Goal: Task Accomplishment & Management: Use online tool/utility

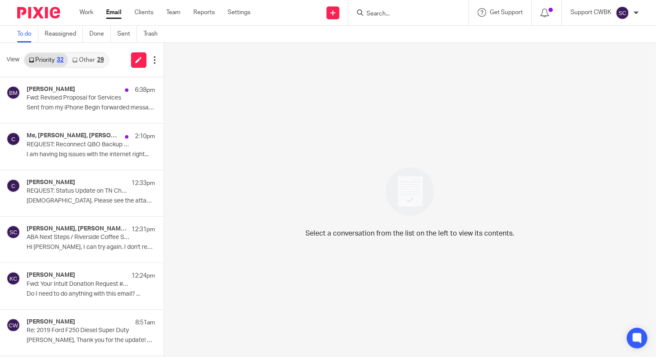
click at [80, 57] on link "Other 29" at bounding box center [88, 60] width 40 height 14
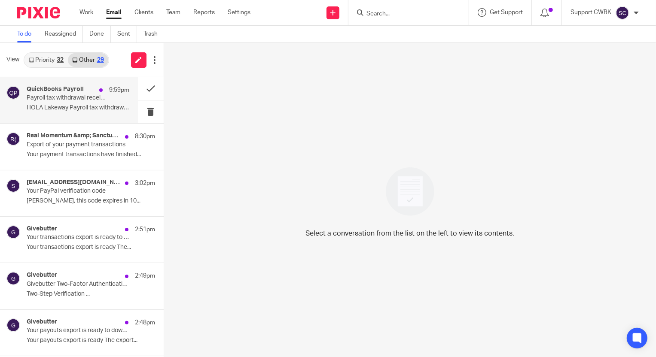
click at [62, 103] on div "QuickBooks Payroll 9:59pm Payroll tax withdrawal receipt for [GEOGRAPHIC_DATA] …" at bounding box center [78, 100] width 103 height 29
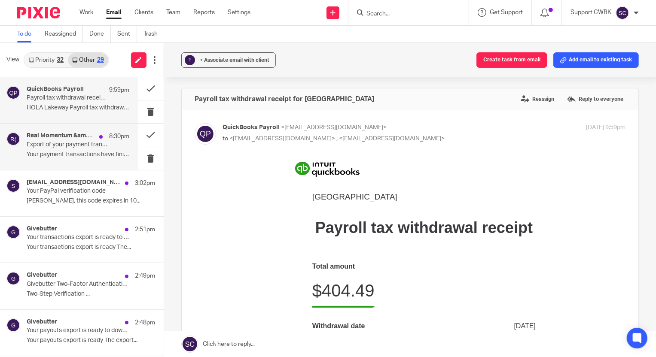
click at [67, 150] on div "Real Momentum &amp; Sanctuary Hills (Shopify) 8:30pm Export of your payment tra…" at bounding box center [78, 146] width 103 height 29
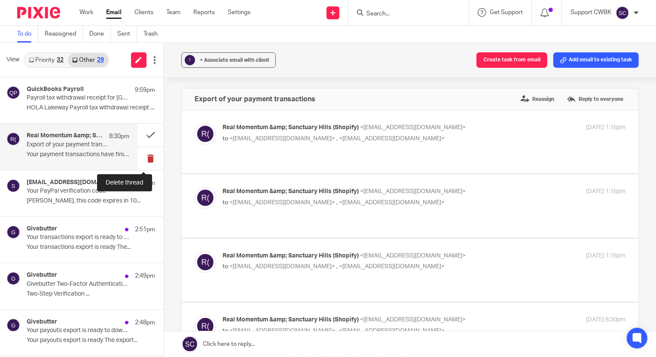
click at [143, 159] on button at bounding box center [151, 158] width 26 height 23
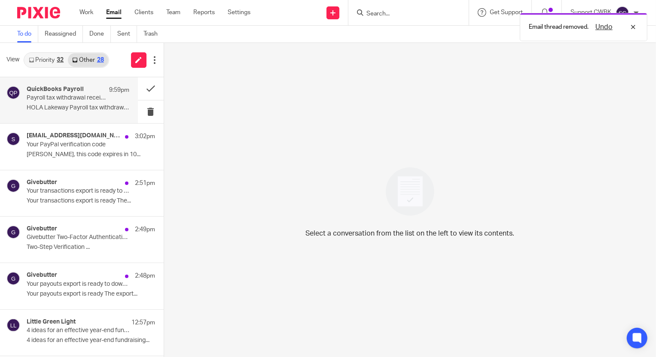
click at [49, 104] on p "HOLA Lakeway Payroll tax withdrawal receipt ..." at bounding box center [78, 107] width 103 height 7
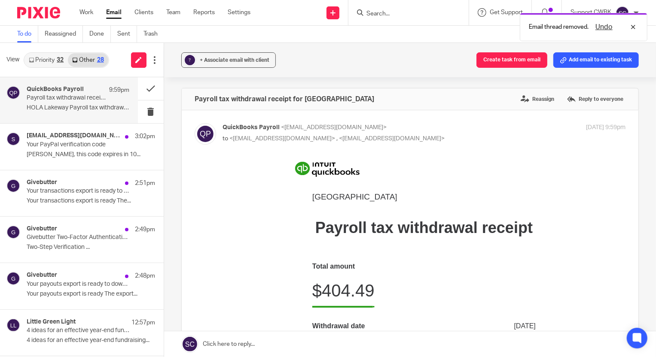
click at [586, 56] on button "Add email to existing task" at bounding box center [595, 59] width 85 height 15
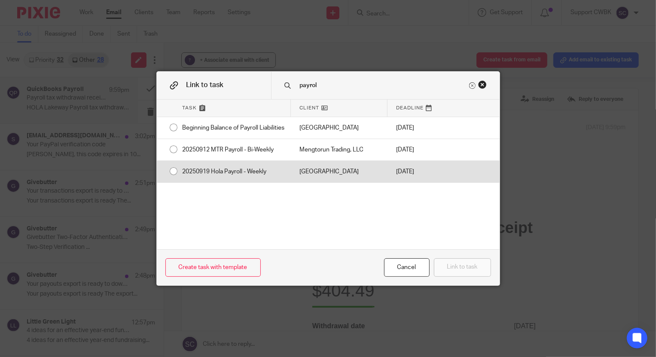
type input "payrol"
click at [244, 181] on div "20250919 Hola Payroll - Weekly" at bounding box center [232, 171] width 117 height 21
radio input "true"
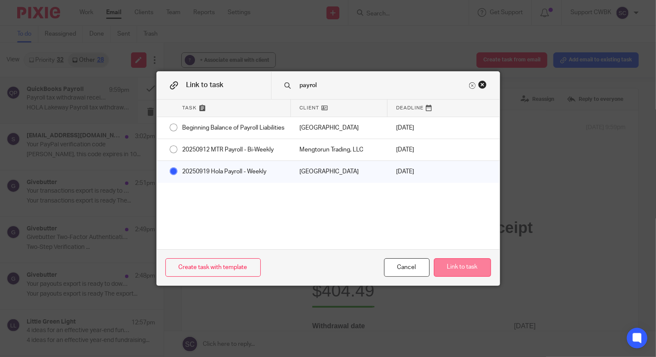
click at [445, 268] on button "Link to task" at bounding box center [462, 267] width 57 height 18
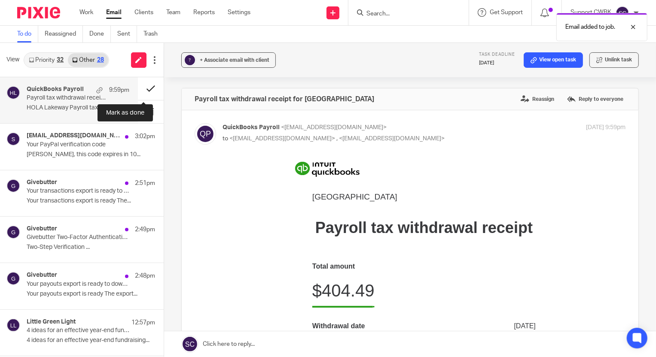
click at [138, 89] on button at bounding box center [151, 88] width 26 height 23
